Goal: Complete application form

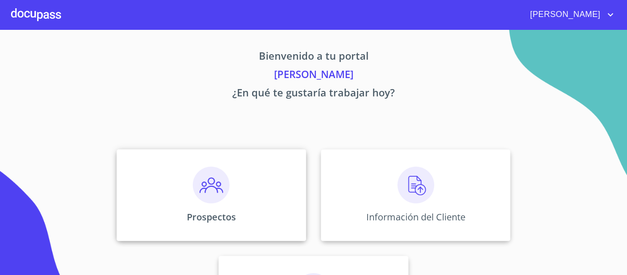
click at [211, 184] on img at bounding box center [211, 184] width 37 height 37
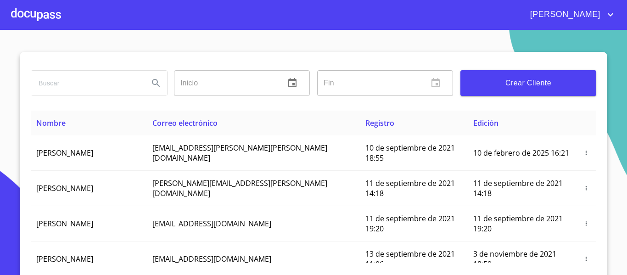
click at [48, 18] on div at bounding box center [36, 14] width 50 height 29
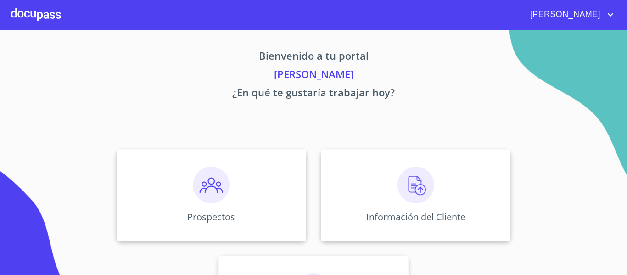
click at [48, 14] on div at bounding box center [36, 14] width 50 height 29
click at [404, 188] on img at bounding box center [415, 184] width 37 height 37
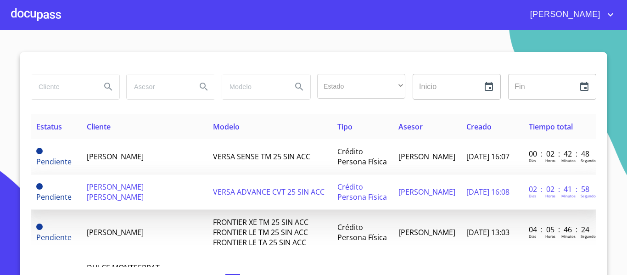
click at [207, 174] on td "VERSA ADVANCE CVT 25 SIN ACC" at bounding box center [269, 191] width 124 height 35
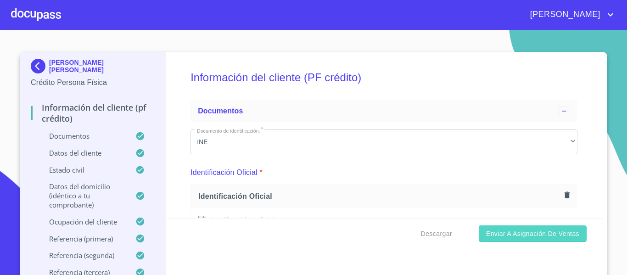
click at [527, 233] on span "Enviar a Asignación de Ventas" at bounding box center [532, 233] width 93 height 11
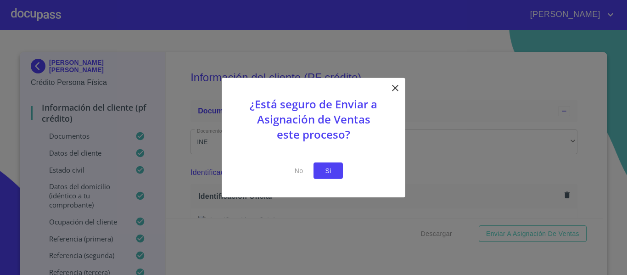
click at [323, 172] on span "Si" at bounding box center [328, 170] width 15 height 11
